Goal: Information Seeking & Learning: Learn about a topic

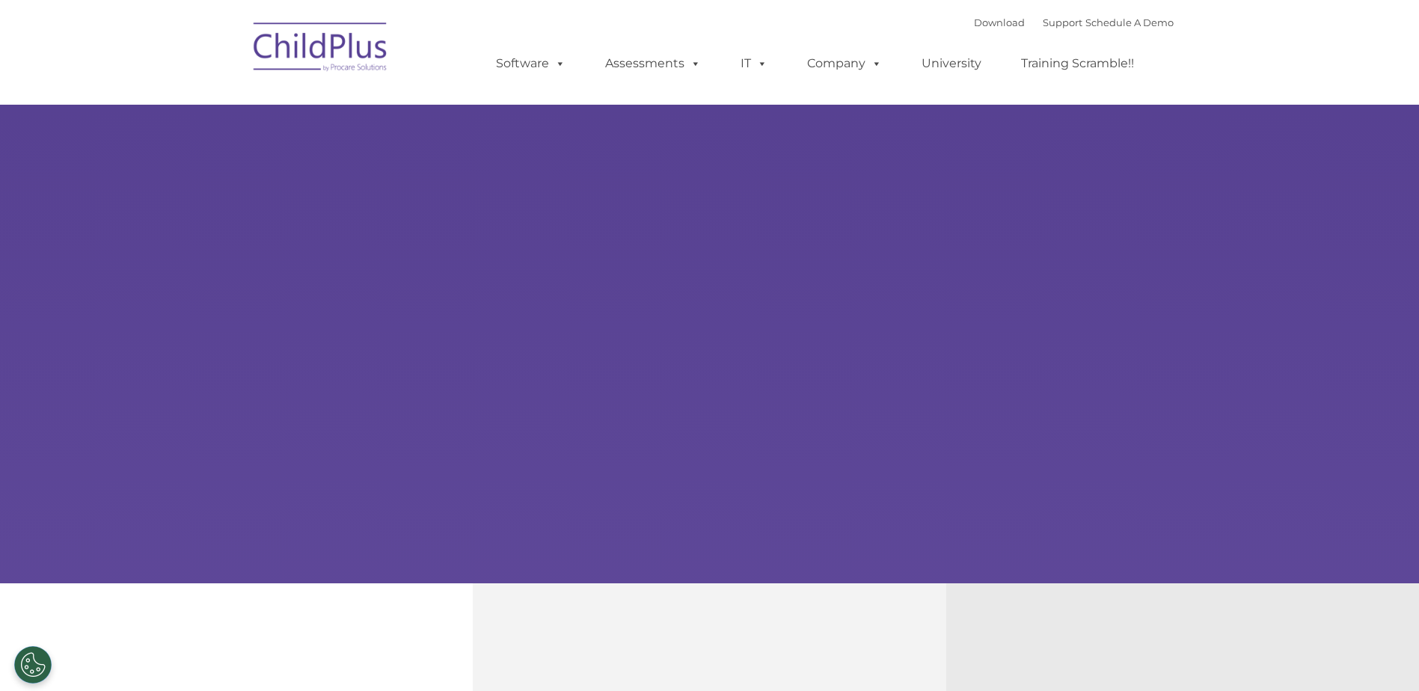
select select "MEDIUM"
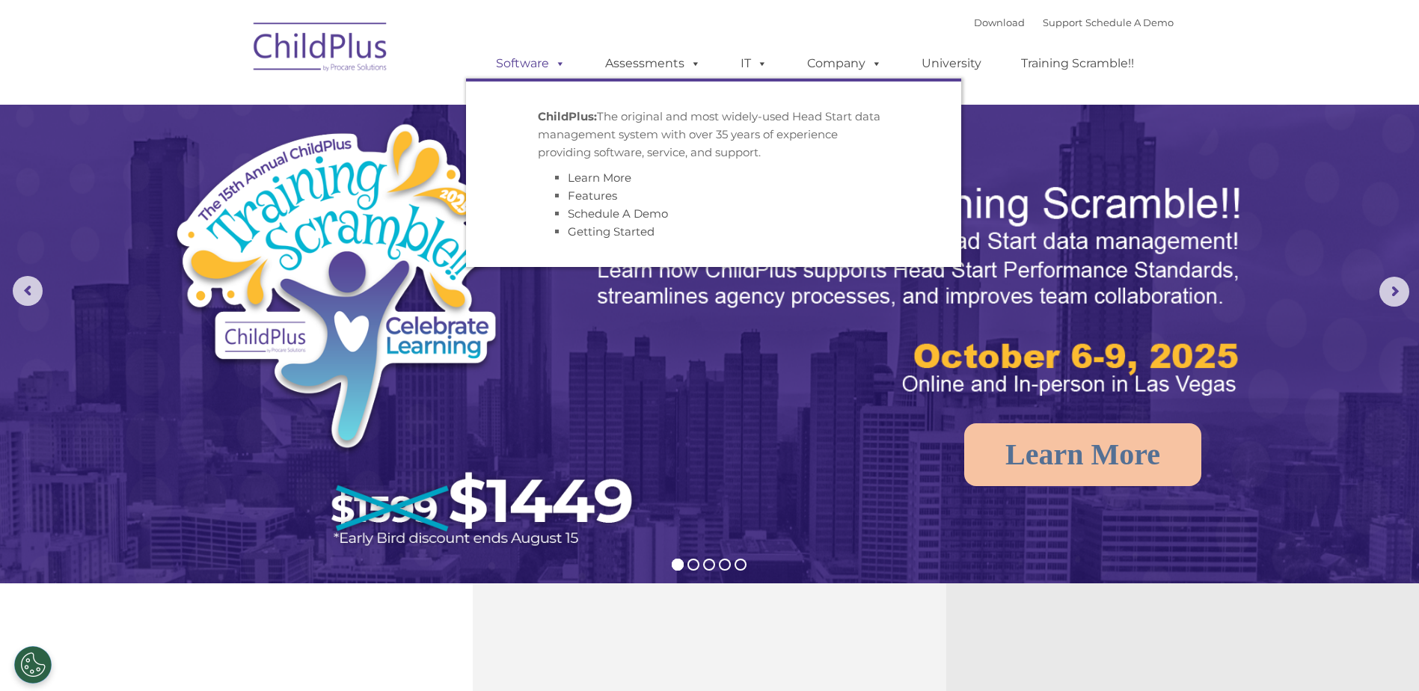
click at [559, 63] on span at bounding box center [557, 63] width 16 height 14
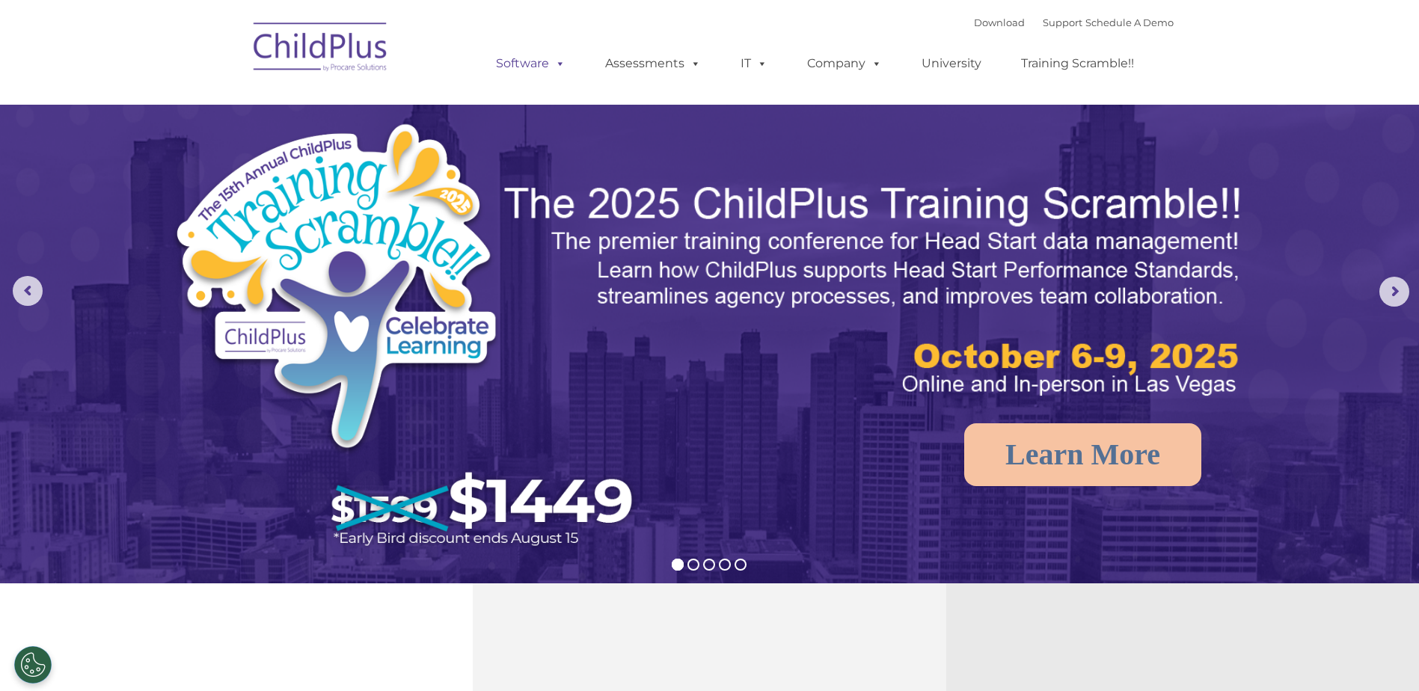
click at [559, 63] on span at bounding box center [557, 63] width 16 height 14
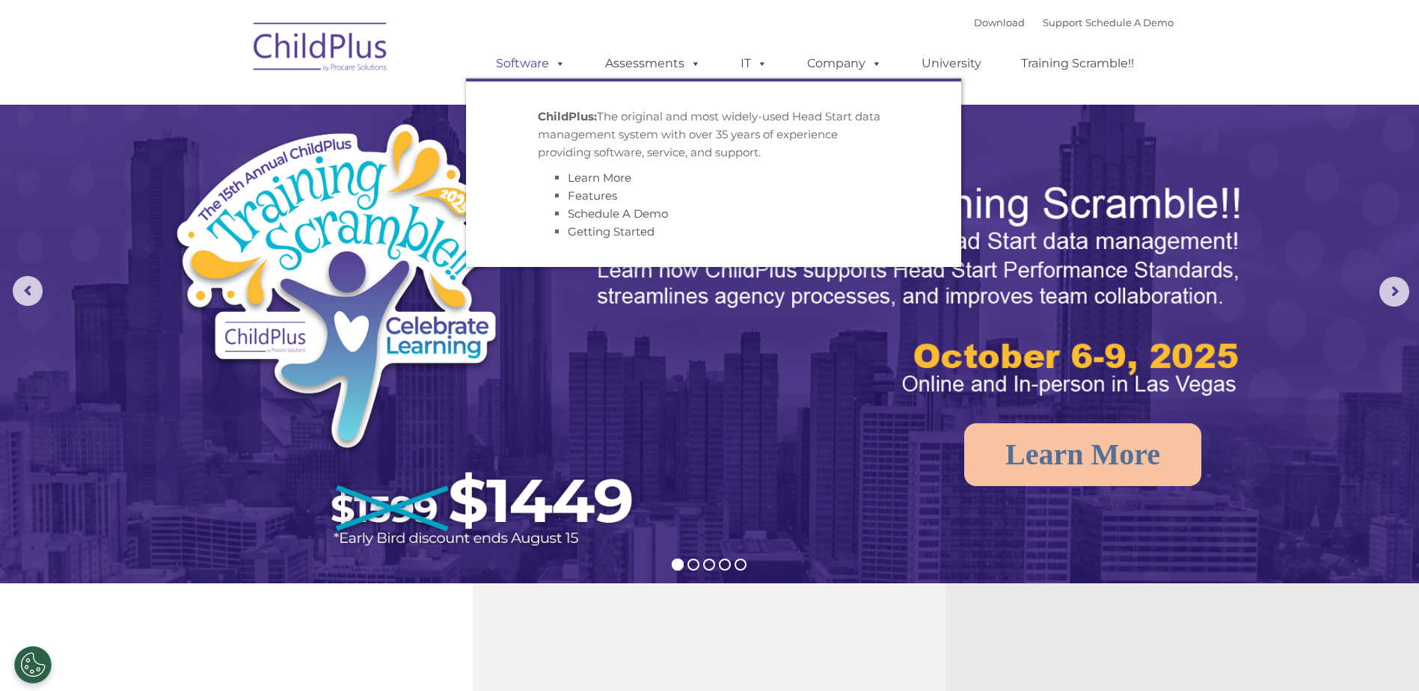
click at [522, 69] on link "Software" at bounding box center [530, 64] width 99 height 30
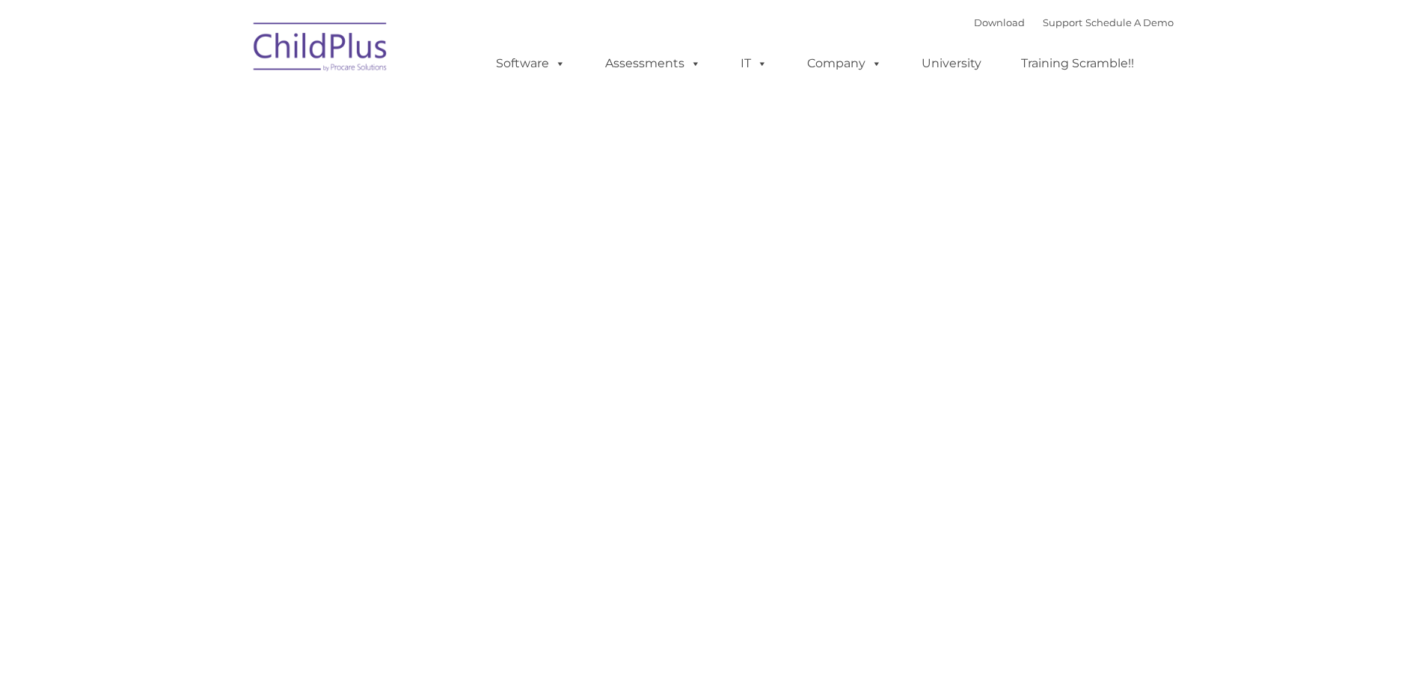
click at [257, 71] on rs-slides "Request Pricing ChildPlus is an all-in-one software solution for Head Start, EH…" at bounding box center [257, 71] width 0 height 0
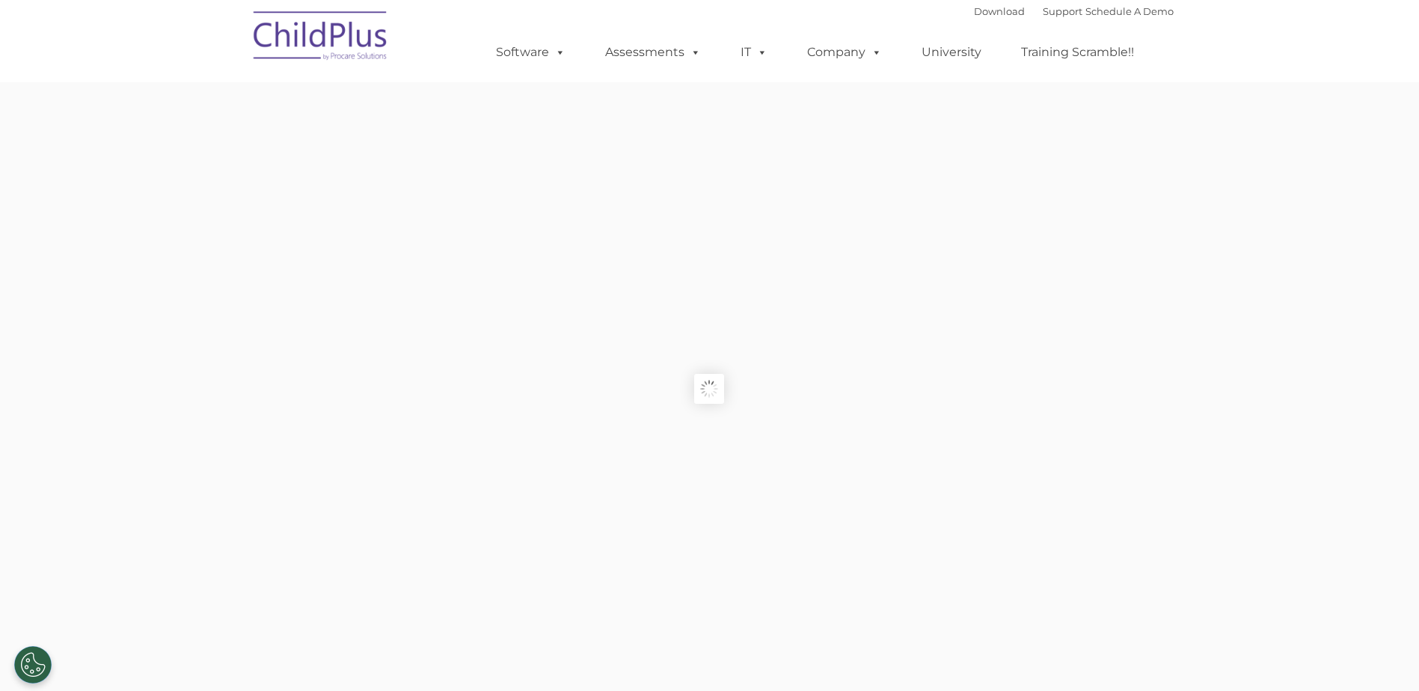
type input ""
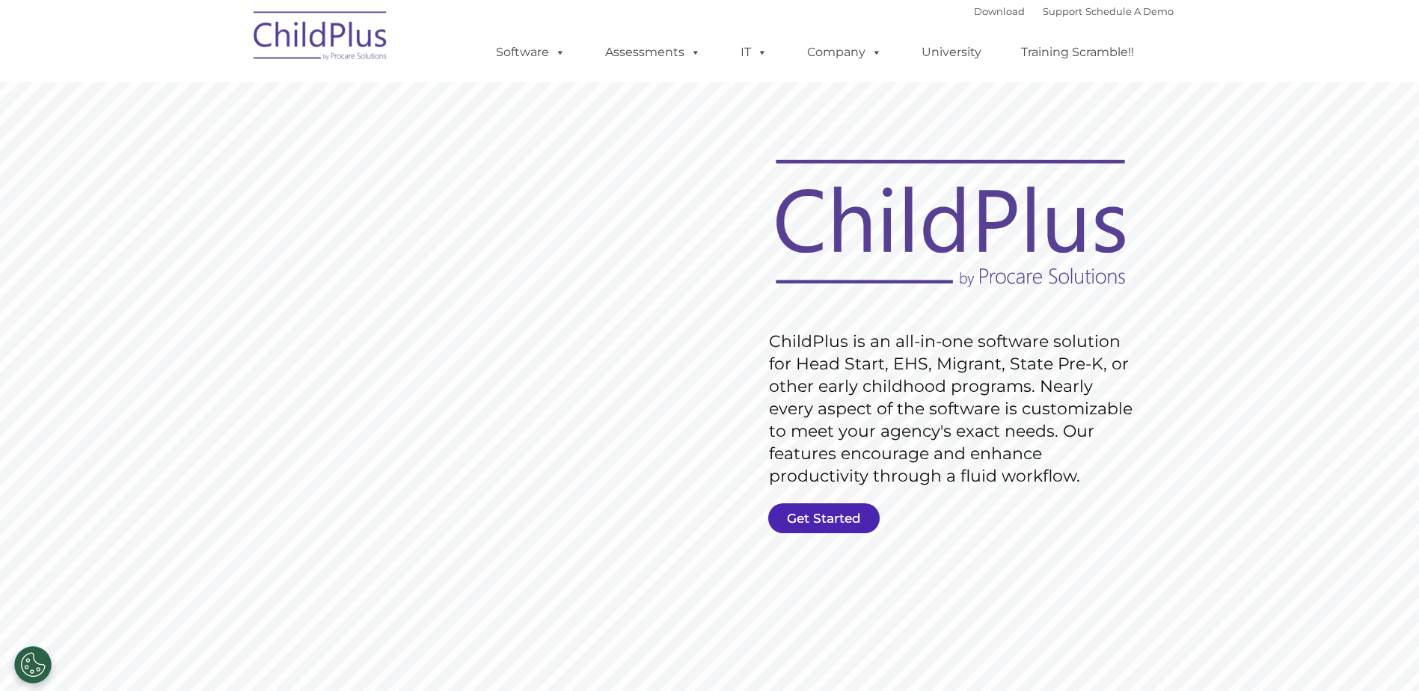
click at [827, 515] on link "Get Started" at bounding box center [823, 518] width 111 height 30
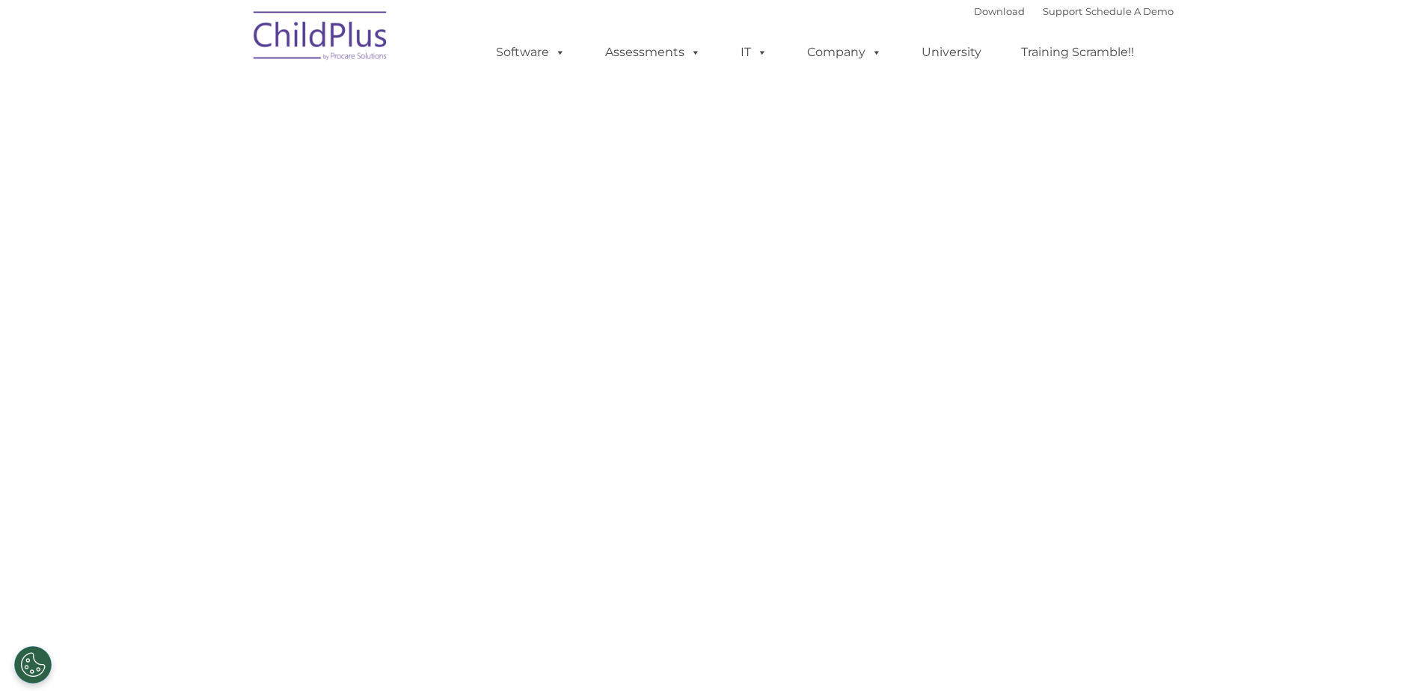
select select "MEDIUM"
